Goal: Transaction & Acquisition: Subscribe to service/newsletter

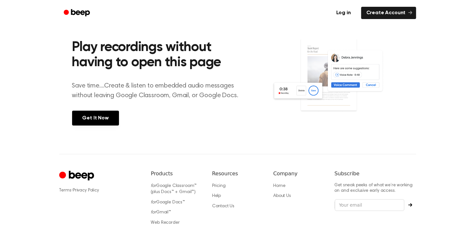
scroll to position [247, 0]
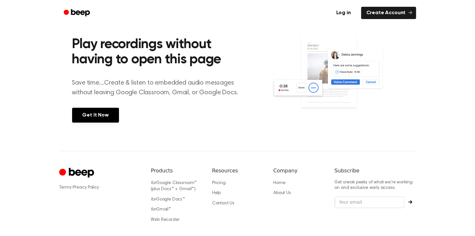
click at [105, 123] on div "Play recordings without having to open this page Save time....Create & listen t…" at bounding box center [172, 79] width 200 height 114
click at [105, 120] on link "Get It Now" at bounding box center [95, 115] width 47 height 15
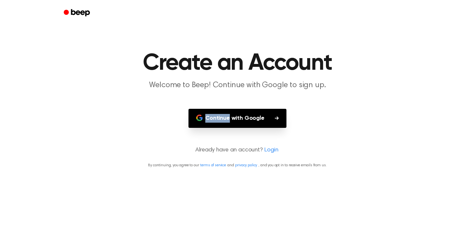
click at [105, 120] on main "Create an Account Welcome to Beep! Continue with Google to sign up. Continue wi…" at bounding box center [237, 118] width 475 height 236
click at [237, 117] on button "Continue with Google" at bounding box center [238, 118] width 98 height 19
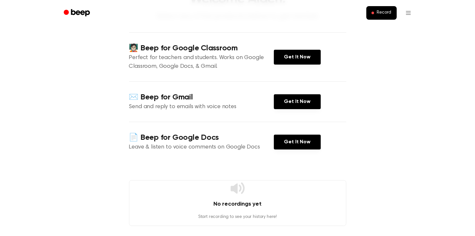
scroll to position [60, 0]
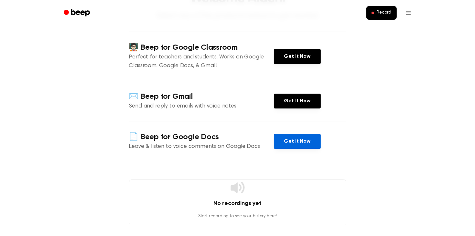
click at [295, 142] on link "Get It Now" at bounding box center [297, 141] width 47 height 15
